Goal: Task Accomplishment & Management: Manage account settings

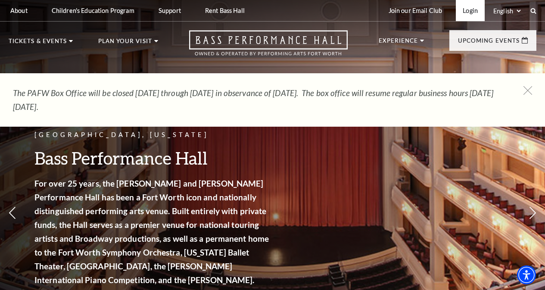
click at [464, 11] on link "Login" at bounding box center [470, 10] width 29 height 21
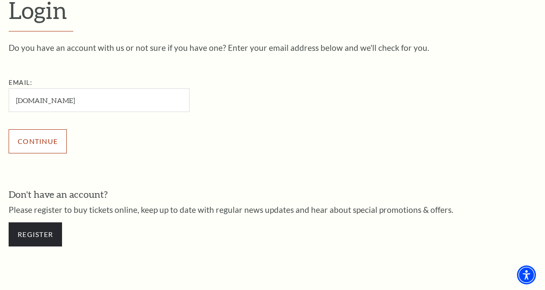
click at [36, 146] on div "Continue" at bounding box center [142, 141] width 267 height 41
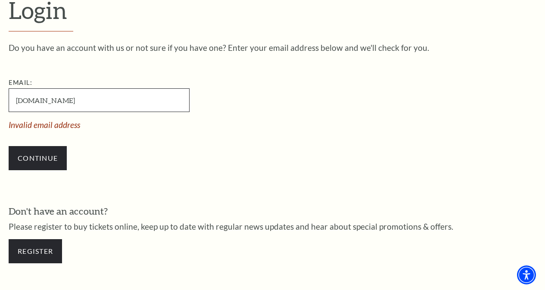
drag, startPoint x: 15, startPoint y: 105, endPoint x: 70, endPoint y: 113, distance: 55.8
click at [70, 112] on input "www.aol.com" at bounding box center [99, 100] width 181 height 24
type input "wingateron@aol.com"
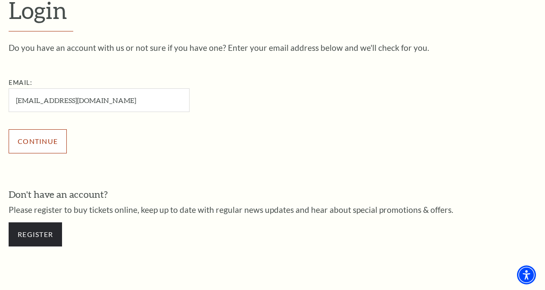
click at [34, 142] on input "Continue" at bounding box center [38, 141] width 58 height 24
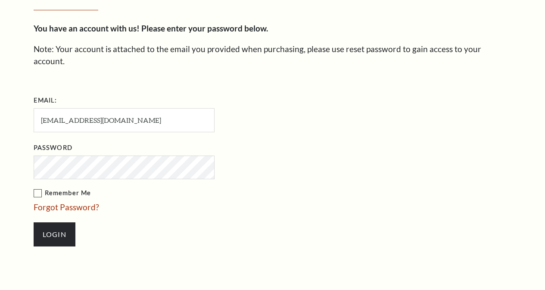
scroll to position [241, 0]
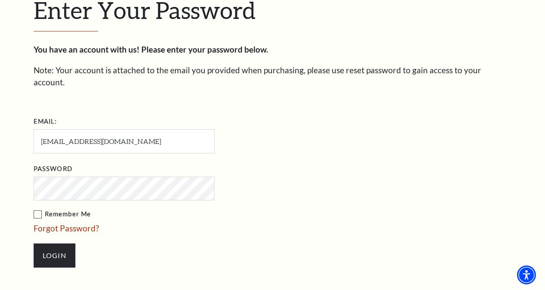
click at [20, 180] on div "Enter Your Password You have an account with us! Please enter your password bel…" at bounding box center [272, 136] width 545 height 392
click at [56, 245] on input "Login" at bounding box center [55, 255] width 42 height 24
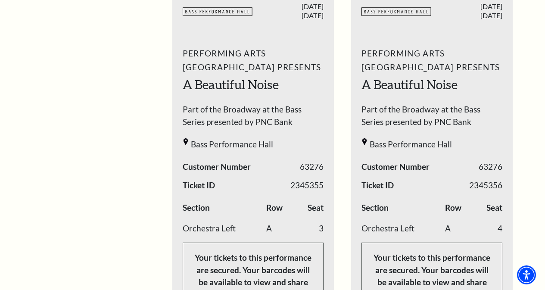
scroll to position [458, 0]
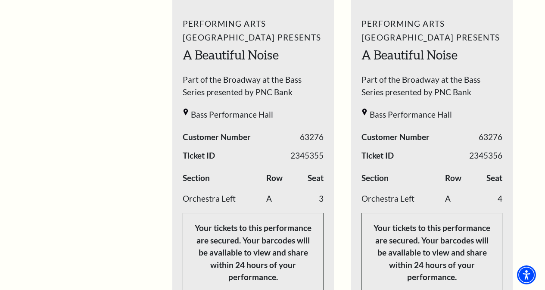
drag, startPoint x: 528, startPoint y: 131, endPoint x: 530, endPoint y: 125, distance: 5.5
click at [530, 125] on div "Your next show Previous slide. Next slide." at bounding box center [342, 109] width 375 height 402
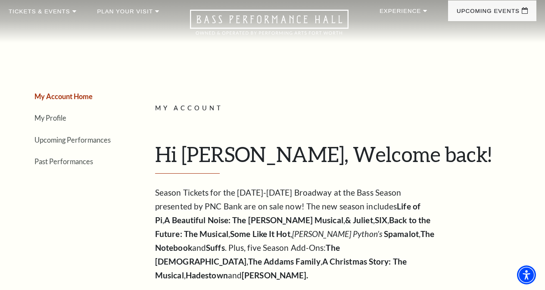
scroll to position [0, 0]
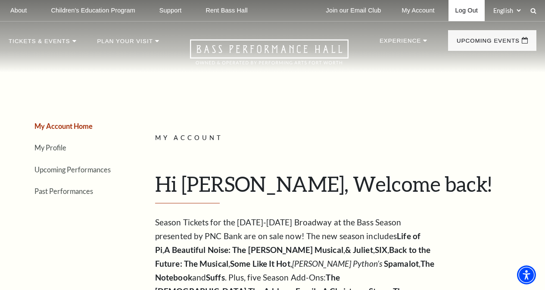
click at [476, 9] on link "Log Out" at bounding box center [467, 10] width 36 height 21
